Goal: Transaction & Acquisition: Purchase product/service

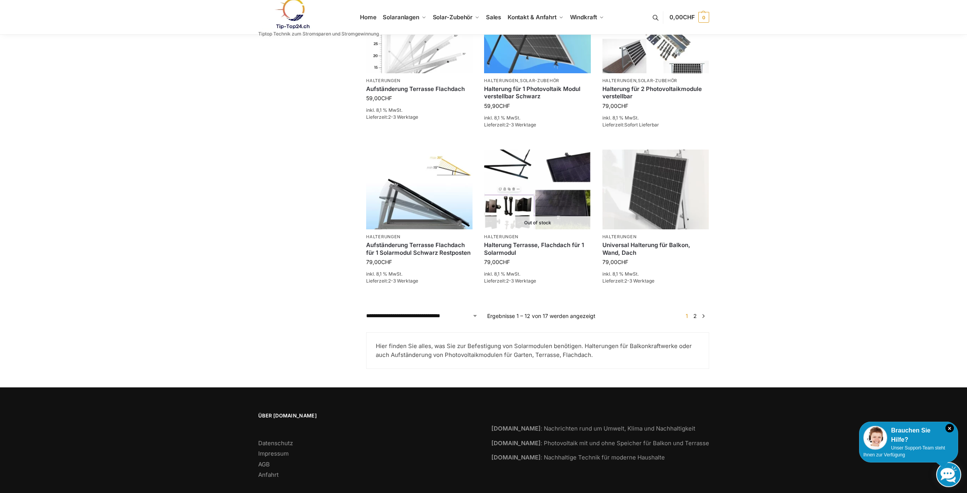
scroll to position [589, 0]
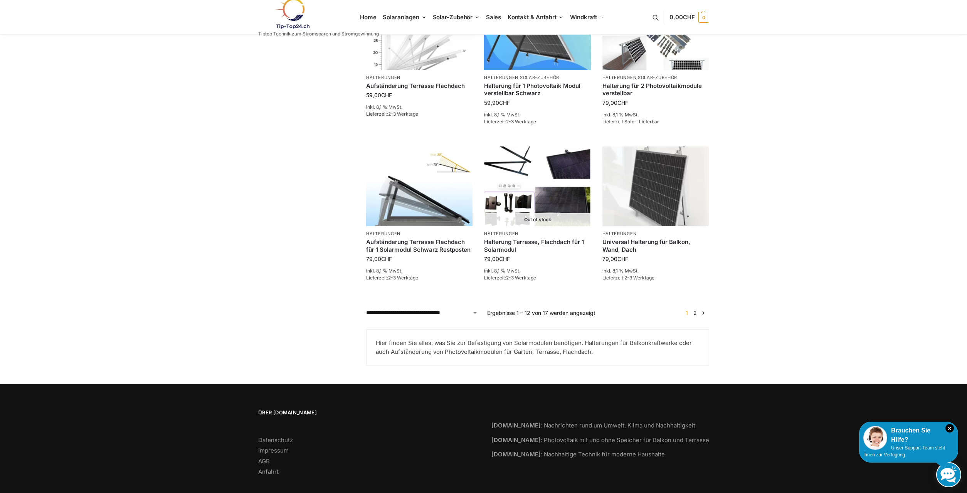
click at [696, 311] on link "2" at bounding box center [694, 312] width 7 height 7
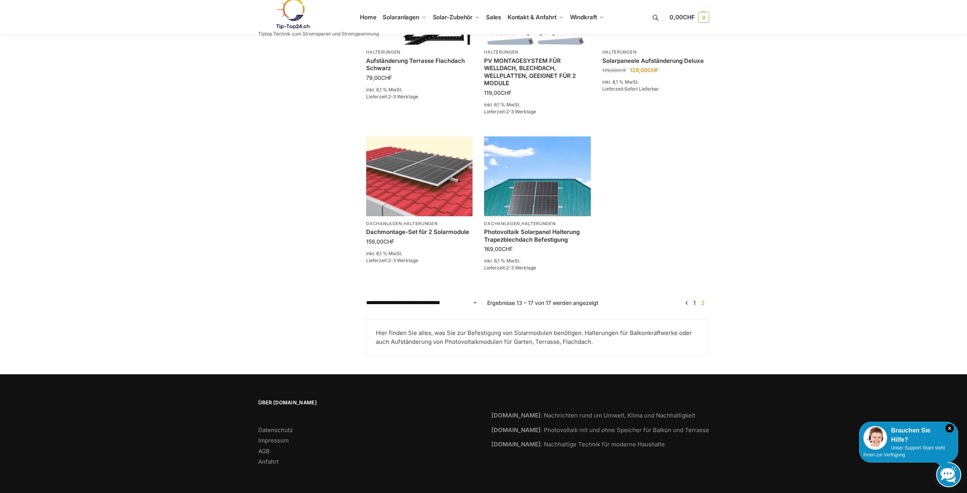
scroll to position [258, 0]
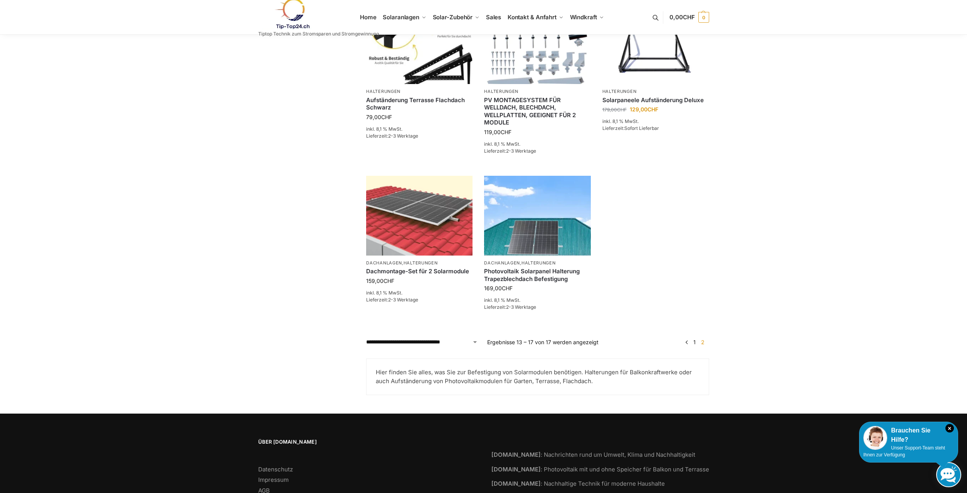
click at [695, 341] on link "1" at bounding box center [694, 342] width 6 height 7
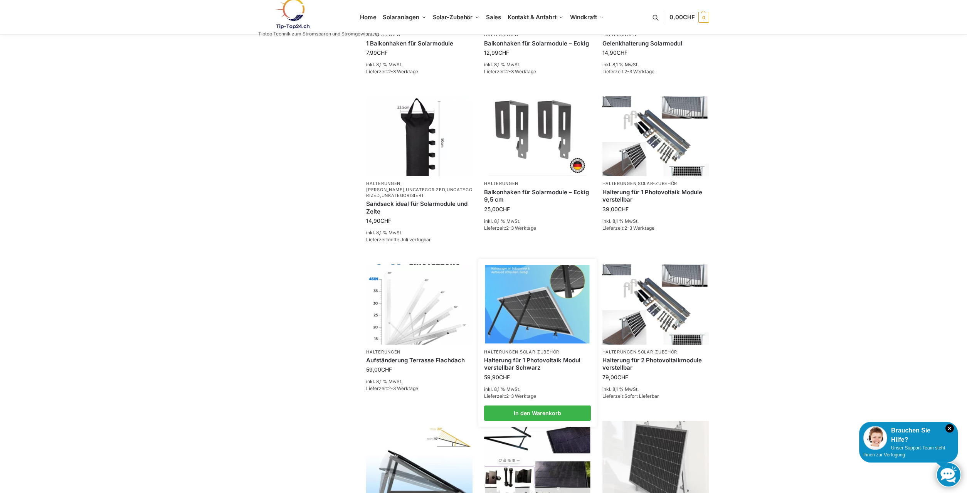
scroll to position [314, 0]
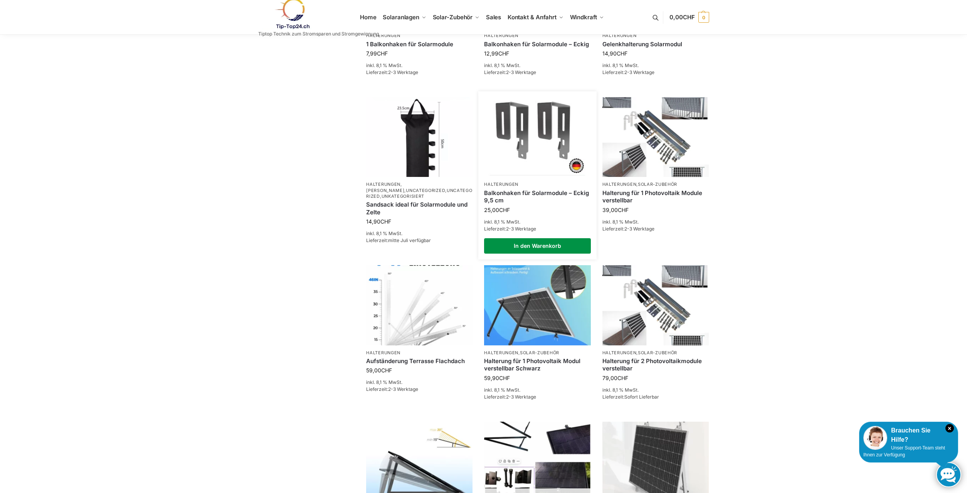
click at [533, 245] on link "In den Warenkorb" at bounding box center [537, 245] width 106 height 15
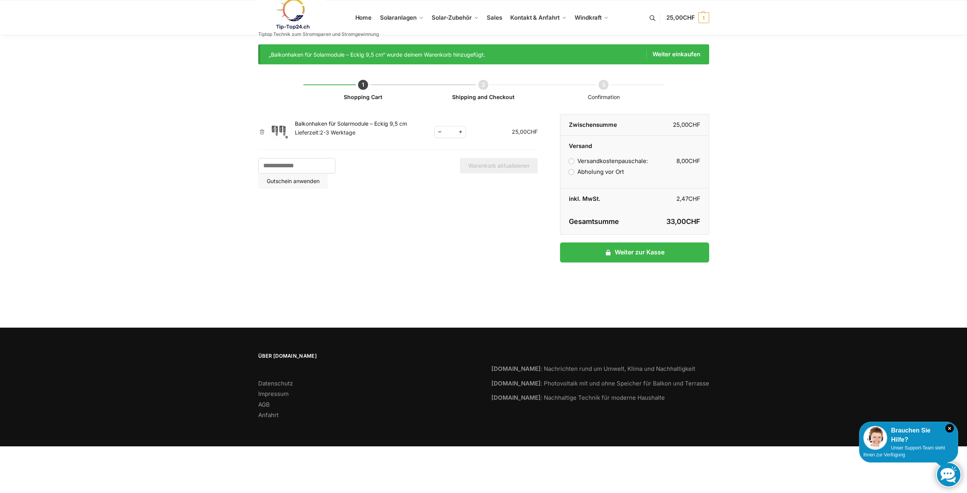
click at [460, 131] on span "Increase quantity" at bounding box center [460, 132] width 10 height 10
type input "*"
